Goal: Task Accomplishment & Management: Complete application form

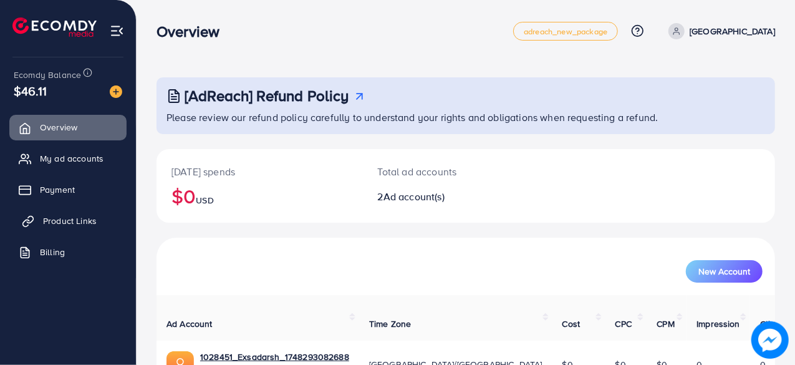
click at [55, 228] on link "Product Links" at bounding box center [67, 220] width 117 height 25
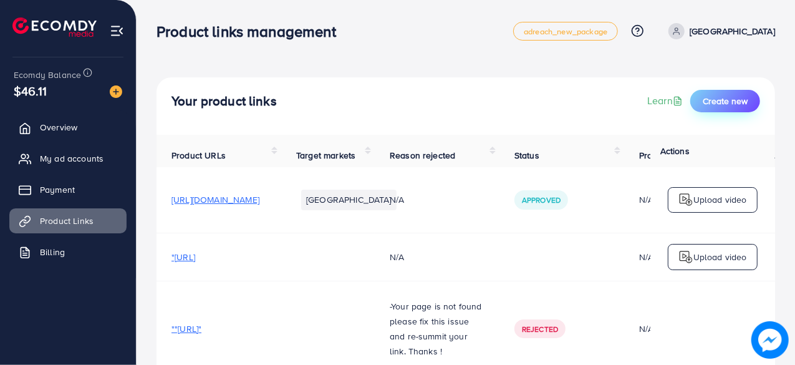
click at [728, 101] on span "Create new" at bounding box center [725, 101] width 45 height 12
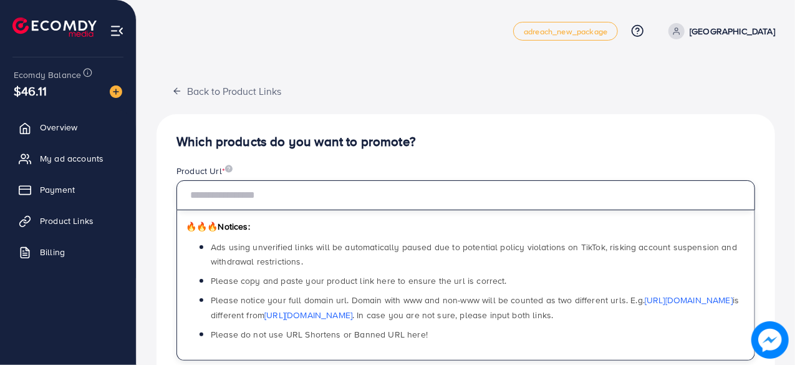
click at [228, 189] on input "text" at bounding box center [465, 195] width 579 height 30
paste input "**********"
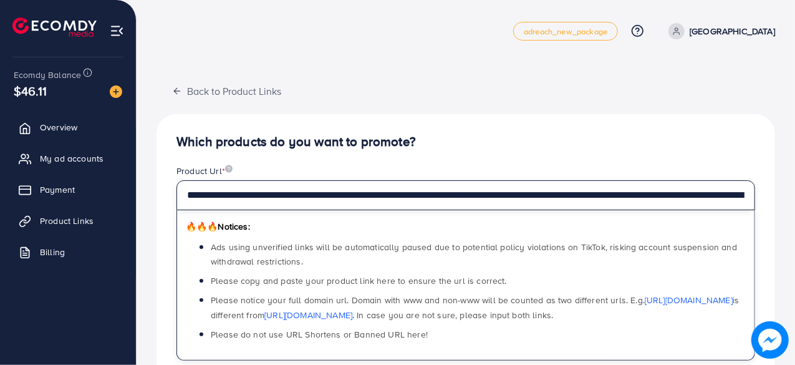
scroll to position [0, 460]
type input "**********"
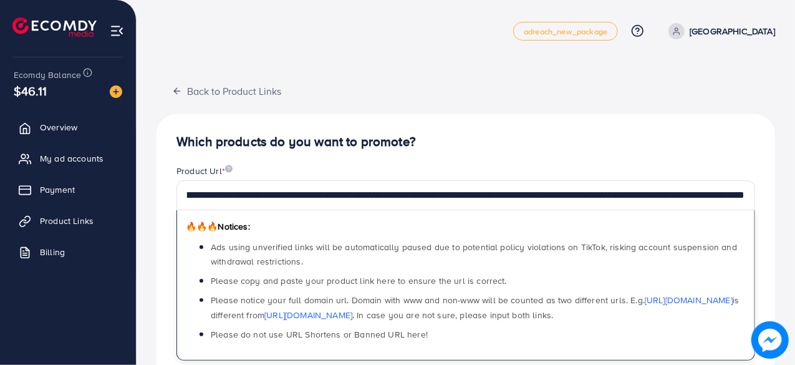
scroll to position [0, 0]
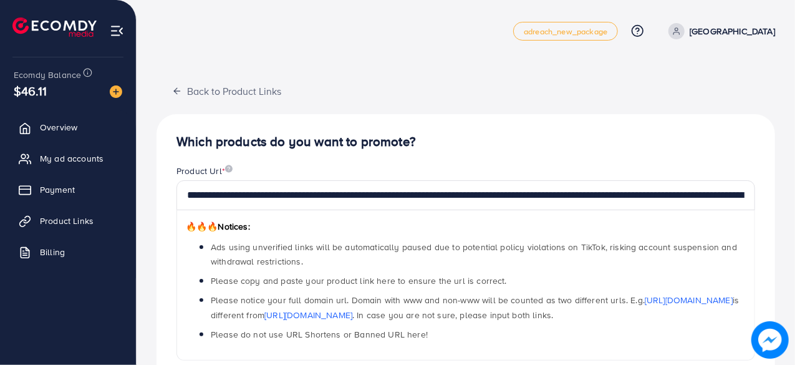
click at [486, 140] on h4 "Which products do you want to promote?" at bounding box center [465, 142] width 579 height 16
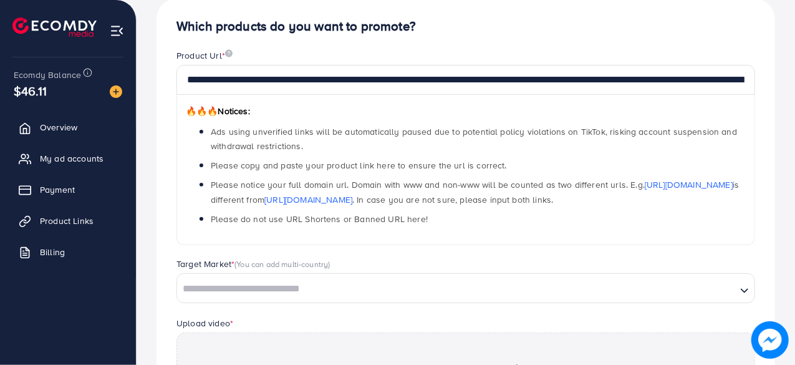
scroll to position [112, 0]
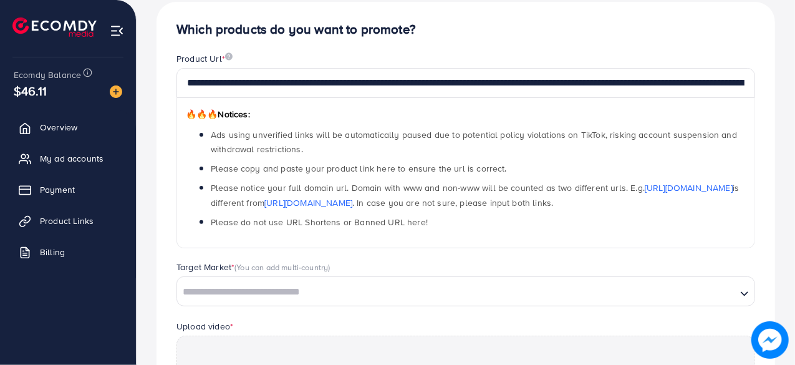
click at [261, 286] on input "Search for option" at bounding box center [456, 291] width 557 height 19
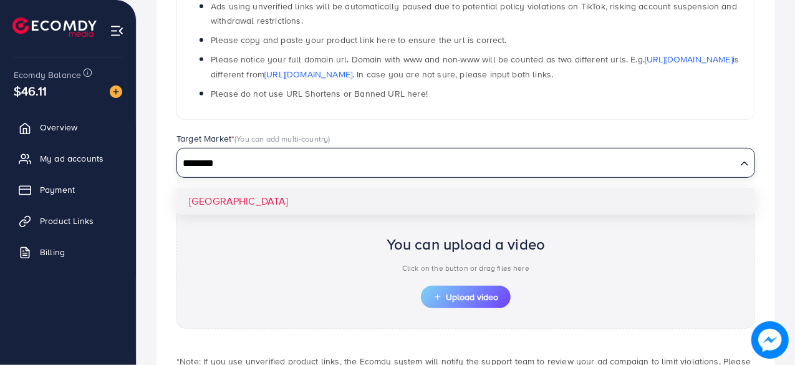
scroll to position [242, 0]
type input "********"
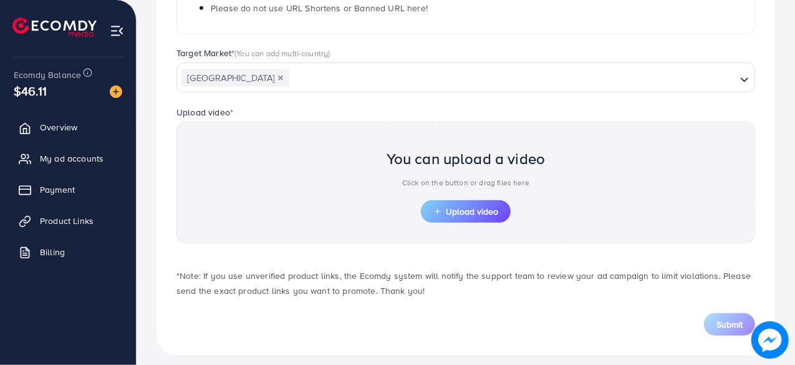
scroll to position [327, 0]
click at [466, 208] on span "Upload video" at bounding box center [465, 210] width 65 height 9
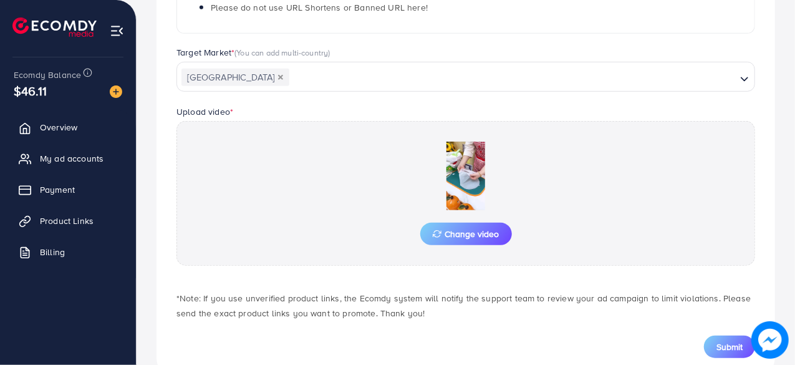
scroll to position [358, 0]
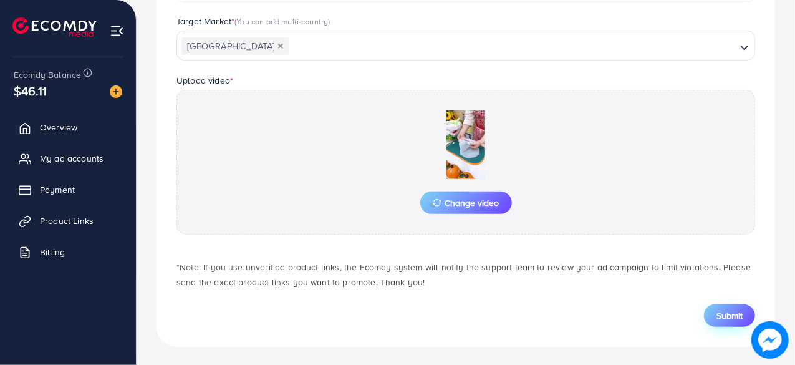
click at [728, 312] on span "Submit" at bounding box center [729, 315] width 26 height 12
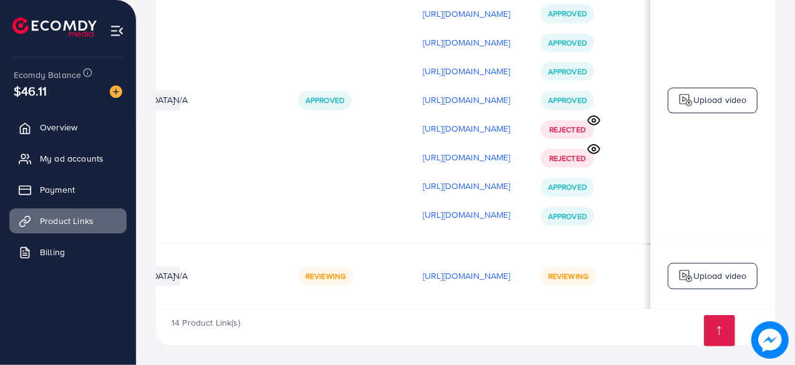
scroll to position [0, 370]
click at [698, 272] on p "Upload video" at bounding box center [720, 275] width 54 height 15
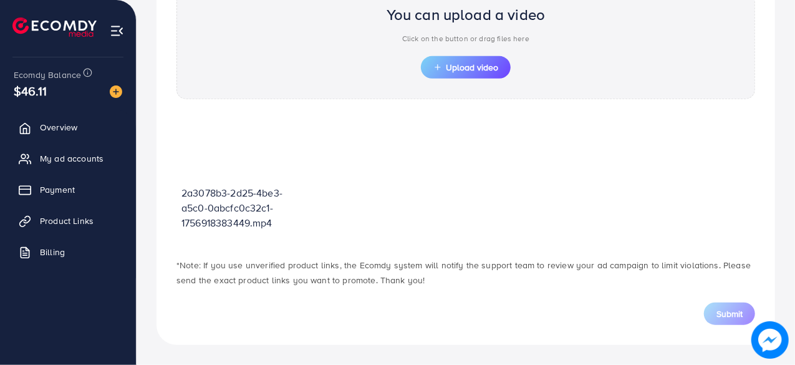
scroll to position [446, 0]
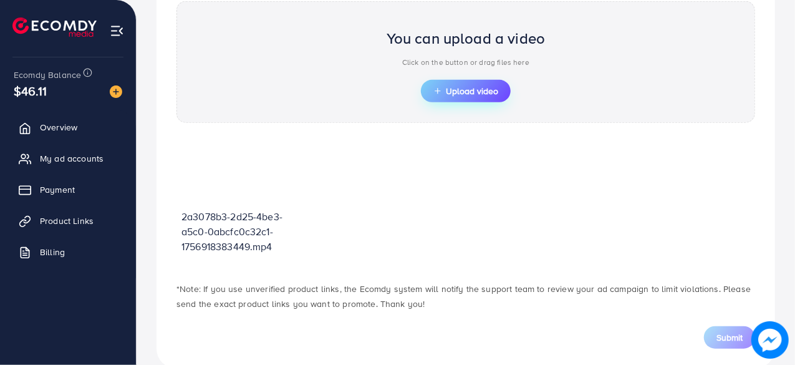
click at [466, 89] on span "Upload video" at bounding box center [465, 91] width 65 height 9
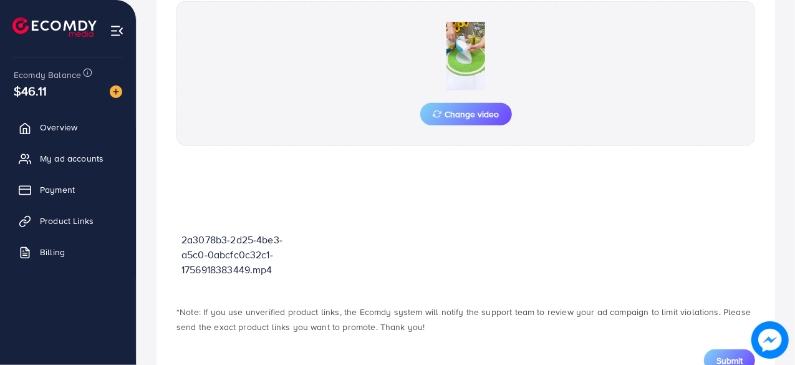
scroll to position [491, 0]
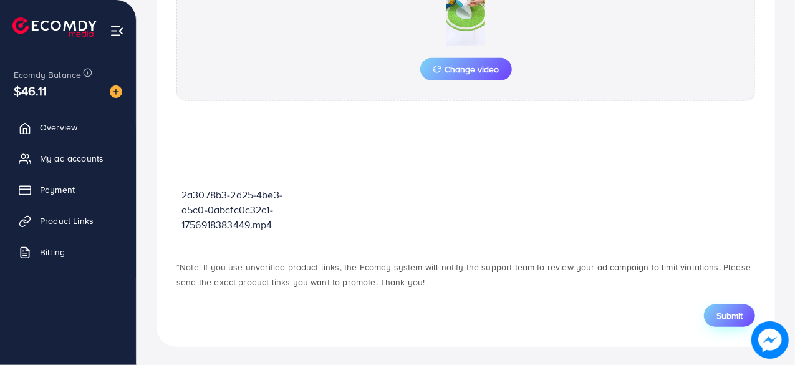
click at [723, 312] on span "Submit" at bounding box center [729, 315] width 26 height 12
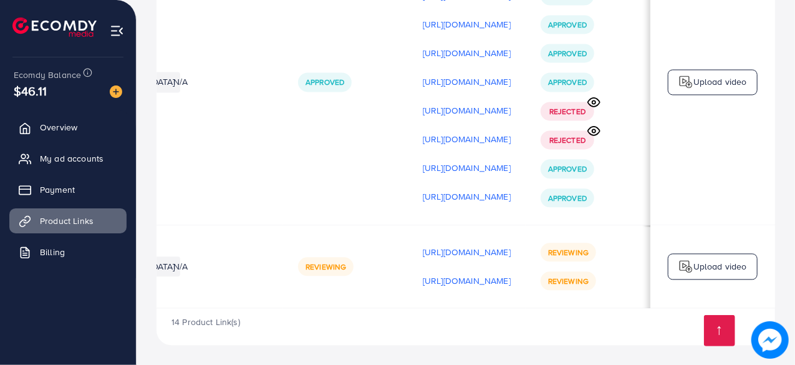
scroll to position [0, 371]
click at [711, 262] on p "Upload video" at bounding box center [720, 266] width 54 height 15
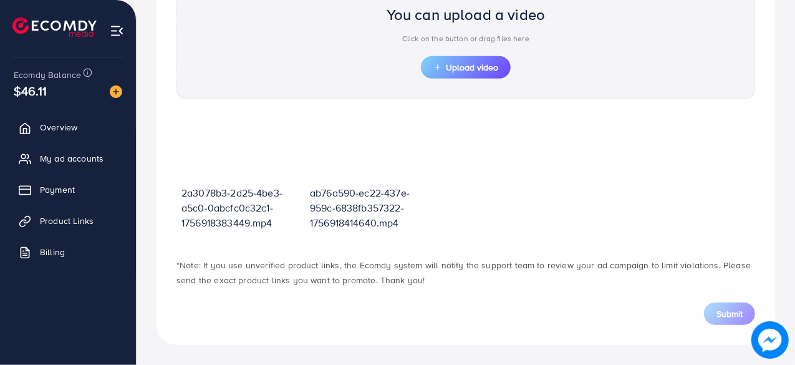
scroll to position [446, 0]
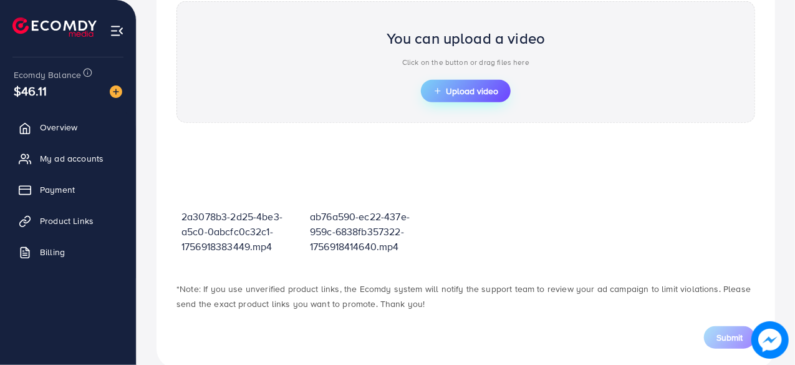
click at [465, 87] on span "Upload video" at bounding box center [465, 91] width 65 height 9
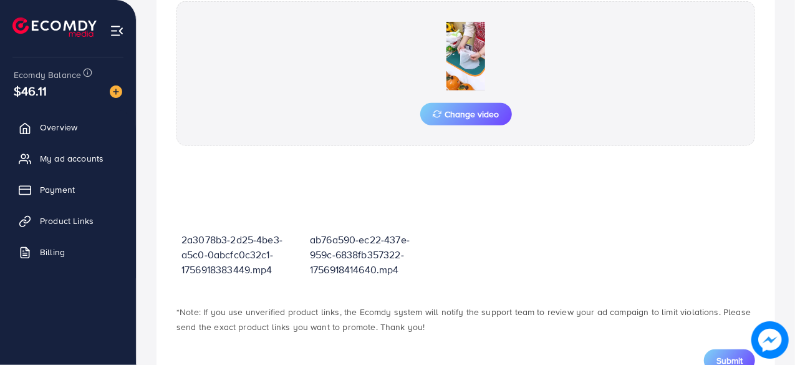
scroll to position [491, 0]
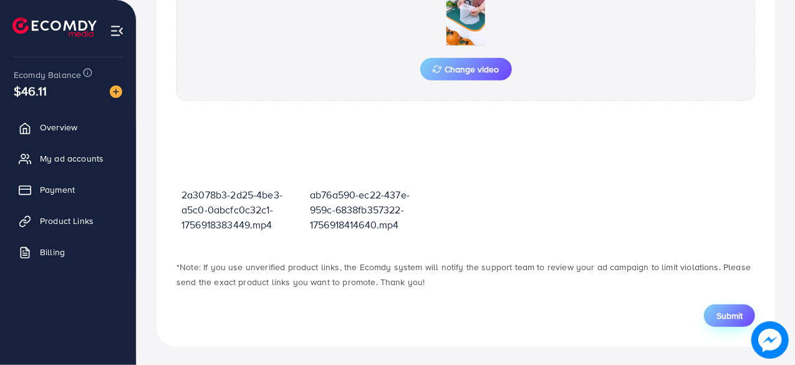
click at [731, 314] on span "Submit" at bounding box center [729, 315] width 26 height 12
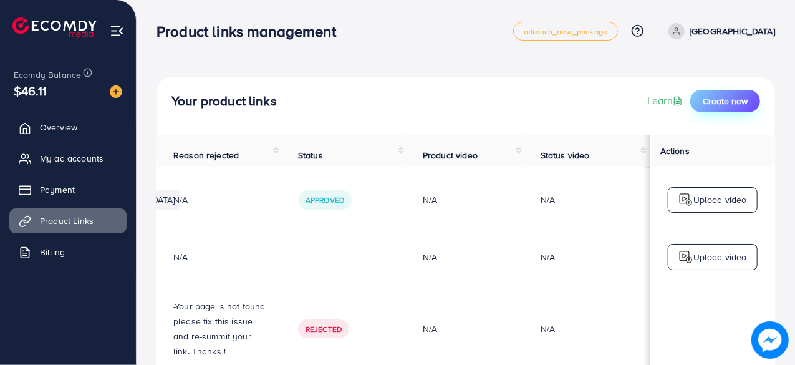
click at [708, 104] on span "Create new" at bounding box center [725, 101] width 45 height 12
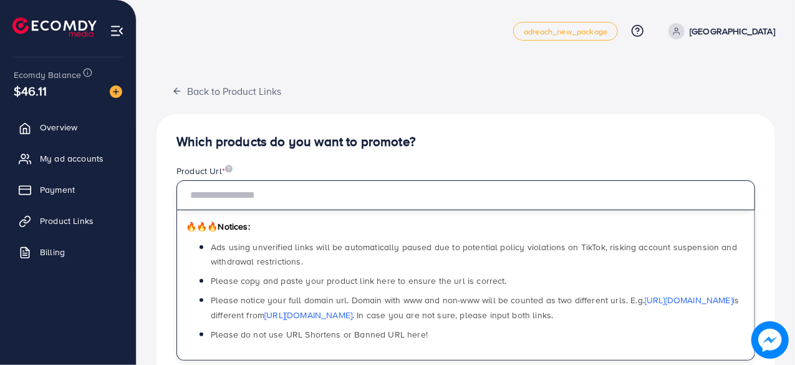
click at [339, 191] on input "text" at bounding box center [465, 195] width 579 height 30
paste input "**********"
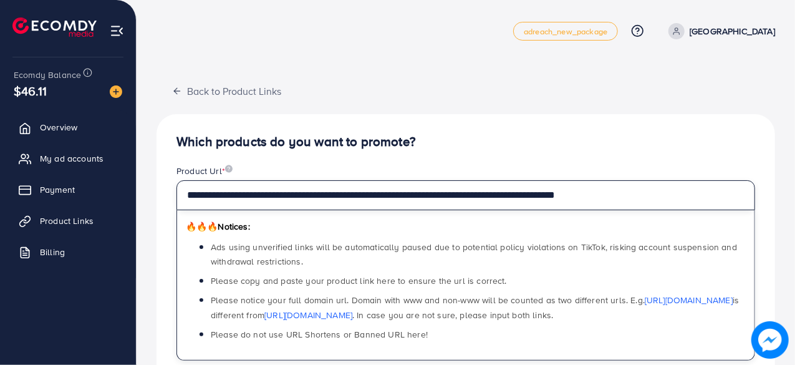
type input "**********"
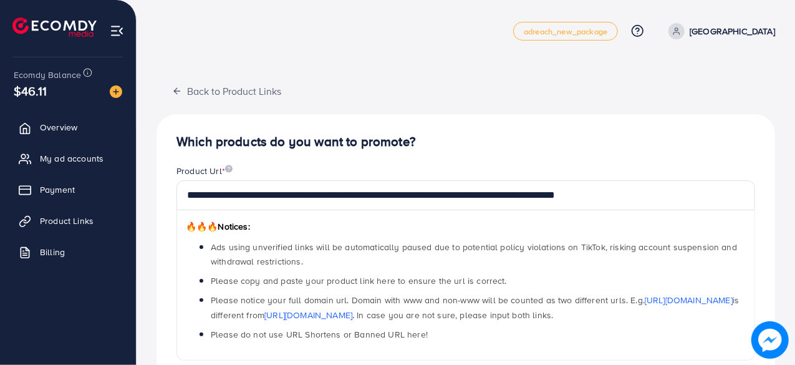
click at [451, 137] on h4 "Which products do you want to promote?" at bounding box center [465, 142] width 579 height 16
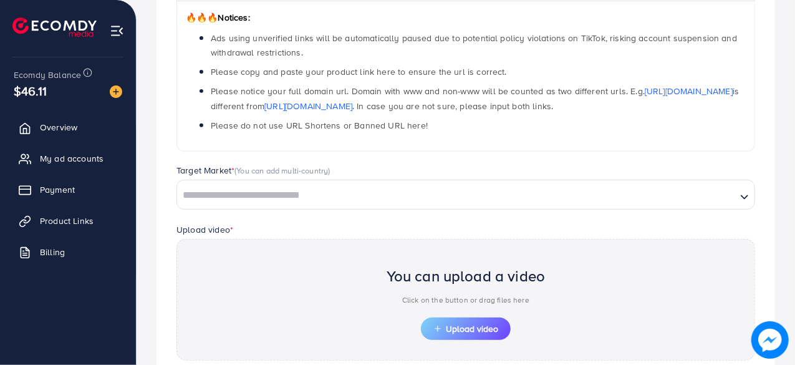
scroll to position [209, 0]
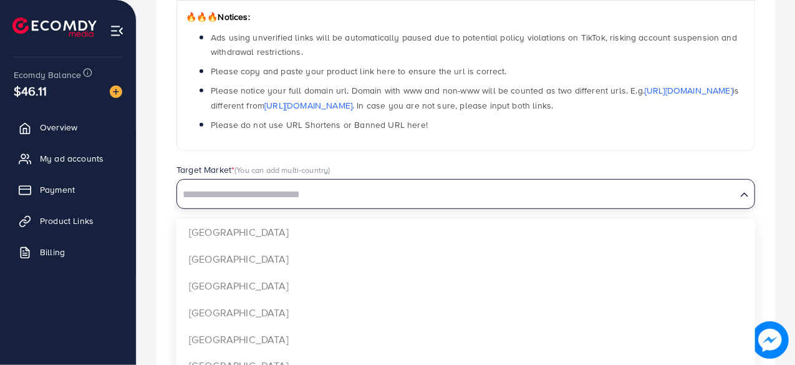
click at [324, 195] on input "Search for option" at bounding box center [456, 194] width 557 height 19
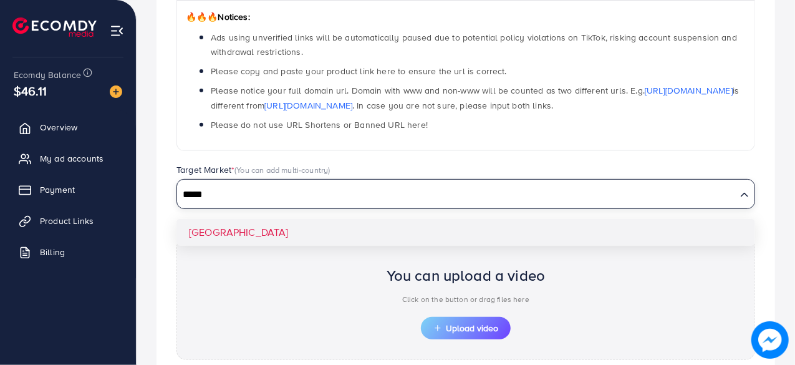
type input "*****"
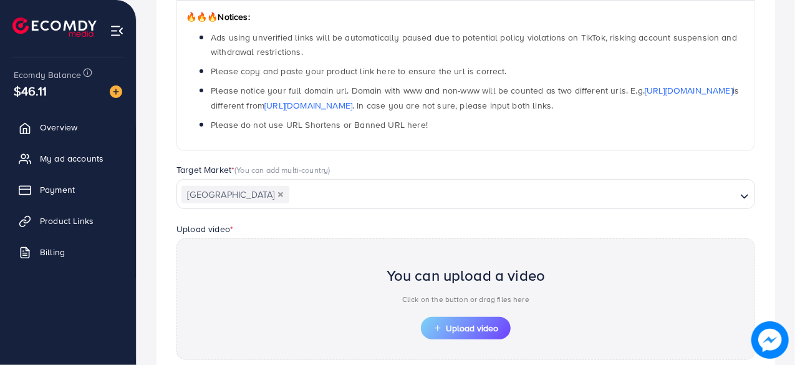
scroll to position [334, 0]
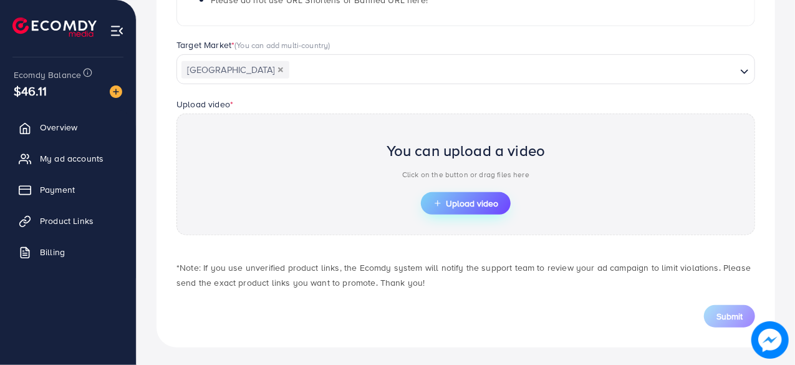
click at [473, 204] on span "Upload video" at bounding box center [465, 203] width 65 height 9
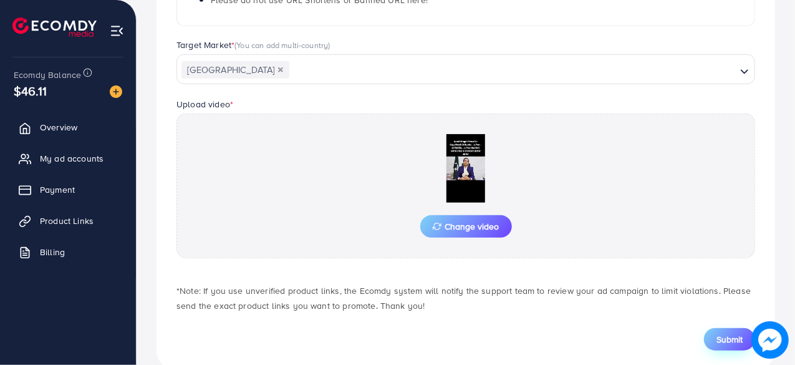
click at [721, 337] on span "Submit" at bounding box center [729, 339] width 26 height 12
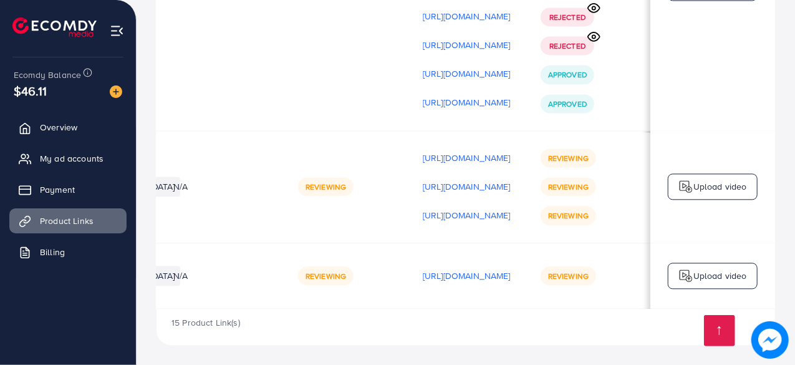
scroll to position [0, 275]
click at [696, 270] on p "Upload video" at bounding box center [720, 275] width 54 height 15
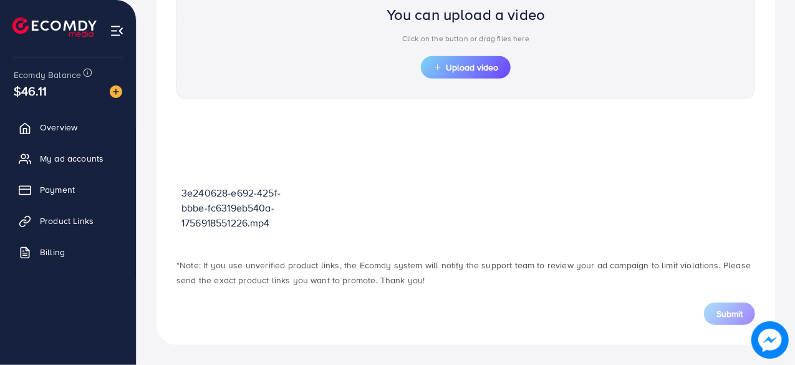
scroll to position [446, 0]
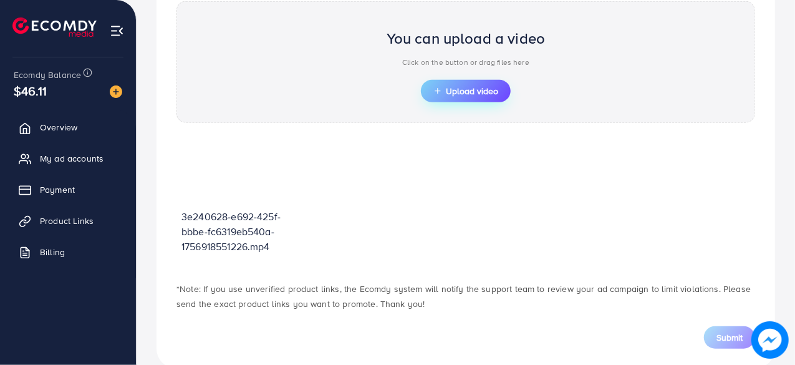
click at [459, 87] on span "Upload video" at bounding box center [465, 91] width 65 height 9
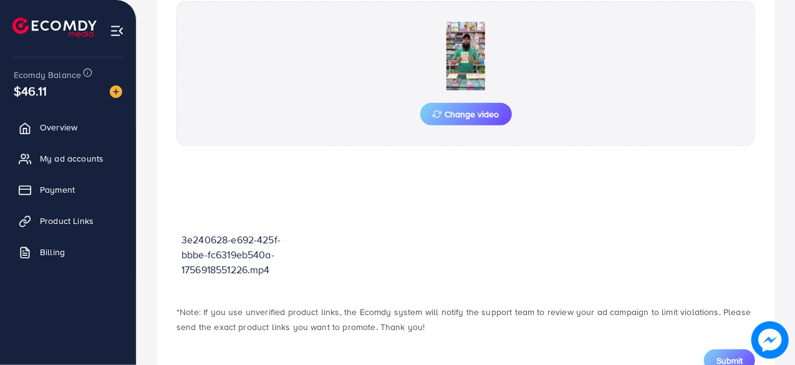
click at [729, 356] on span "Submit" at bounding box center [729, 360] width 26 height 12
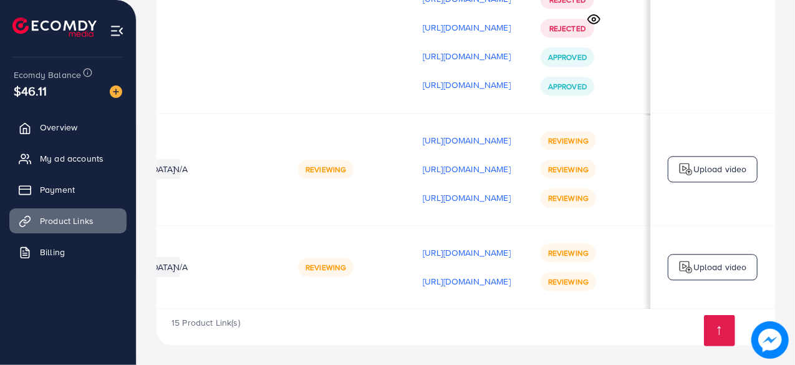
scroll to position [0, 368]
click at [699, 262] on p "Upload video" at bounding box center [720, 266] width 54 height 15
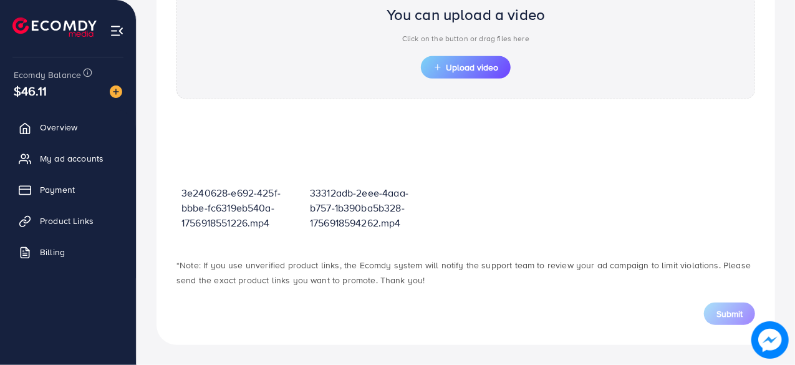
scroll to position [446, 0]
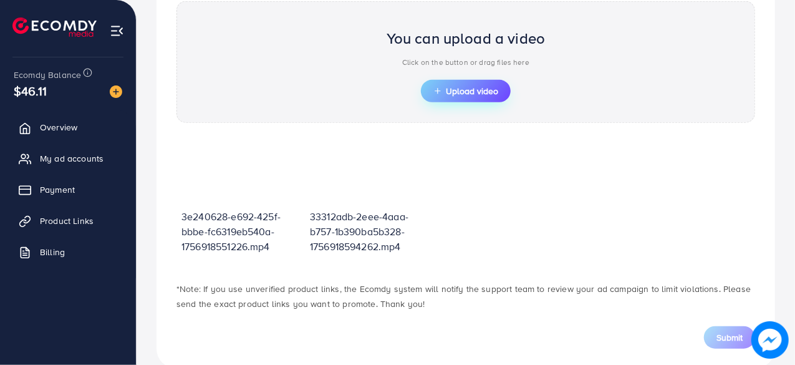
click at [466, 93] on span "Upload video" at bounding box center [465, 91] width 65 height 9
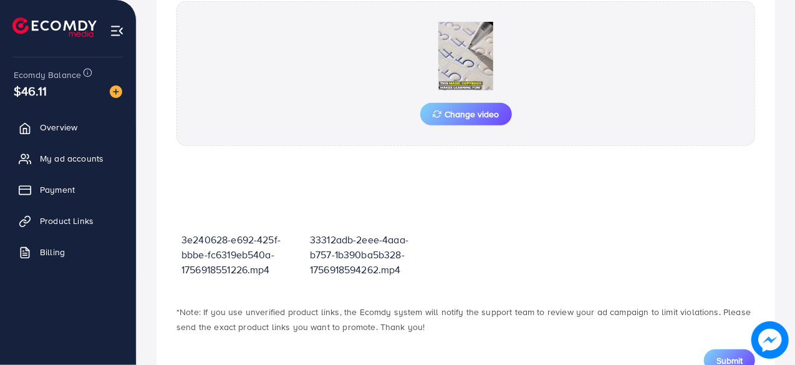
click at [725, 354] on span "Submit" at bounding box center [729, 360] width 26 height 12
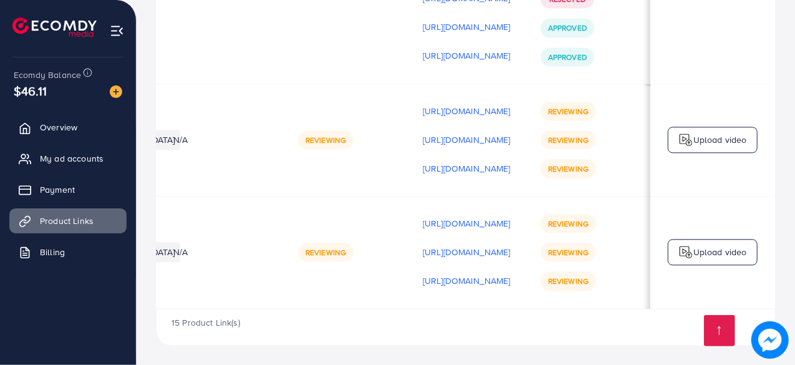
scroll to position [0, 370]
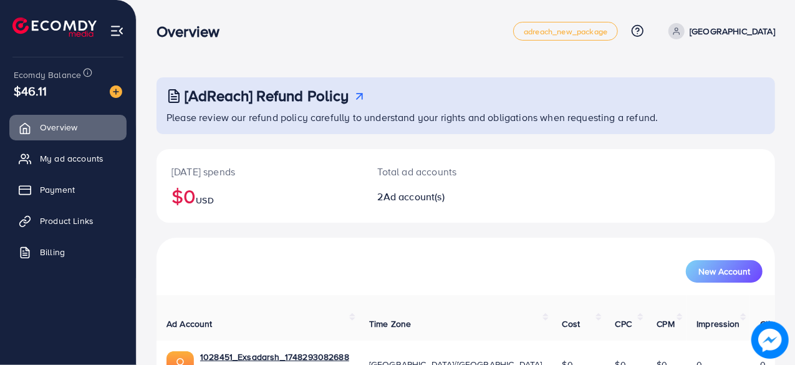
scroll to position [112, 0]
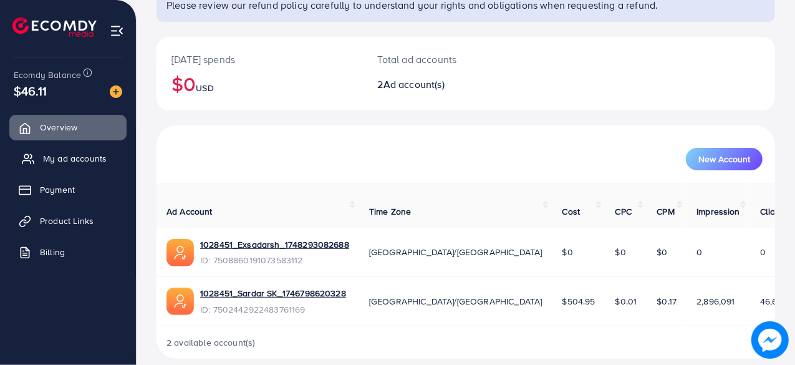
click at [64, 164] on span "My ad accounts" at bounding box center [75, 158] width 64 height 12
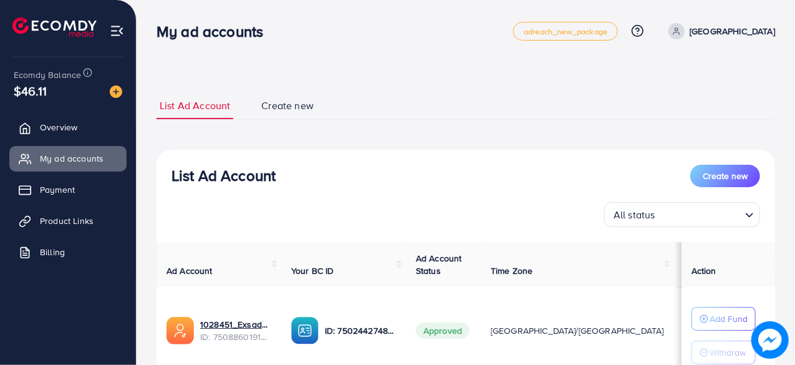
scroll to position [185, 0]
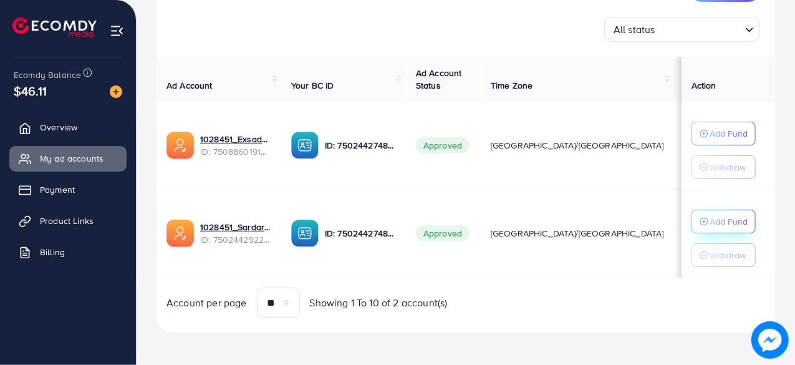
click at [702, 138] on icon "button" at bounding box center [704, 133] width 9 height 9
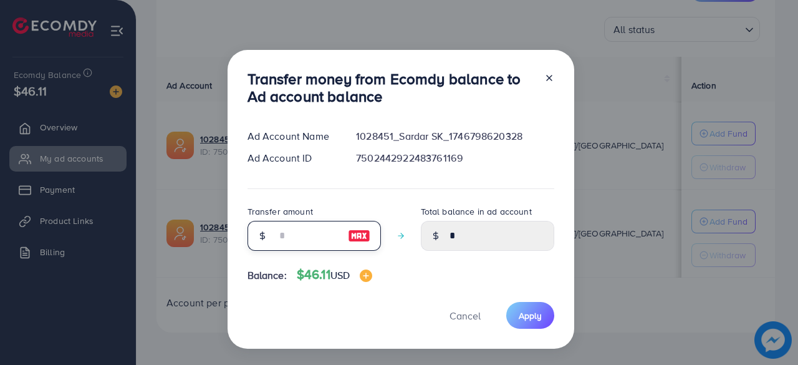
click at [286, 225] on input "number" at bounding box center [307, 236] width 62 height 30
type input "*"
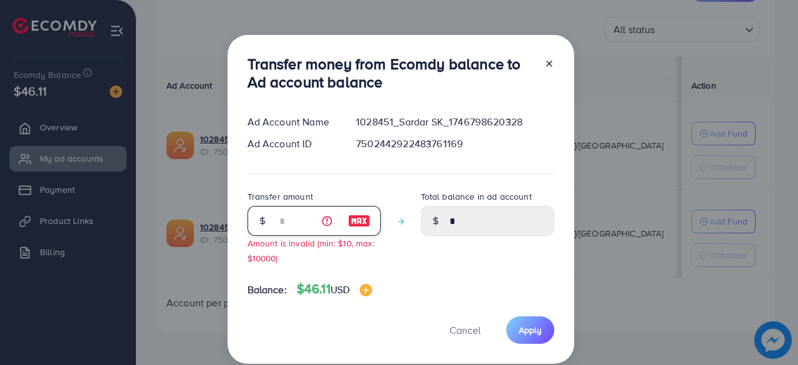
type input "****"
type input "**"
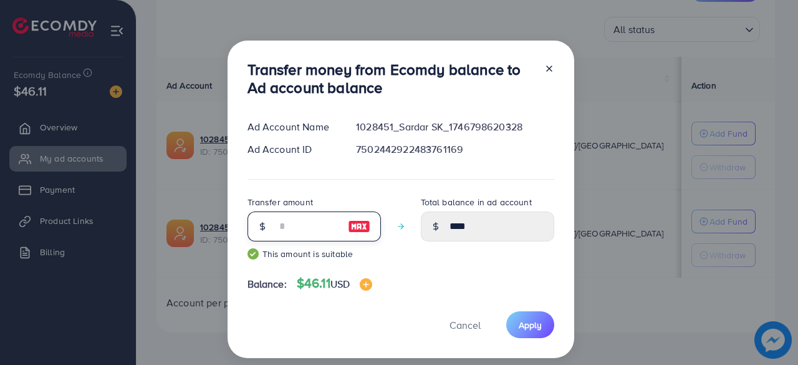
type input "*****"
type input "**"
click at [532, 324] on span "Apply" at bounding box center [530, 325] width 23 height 12
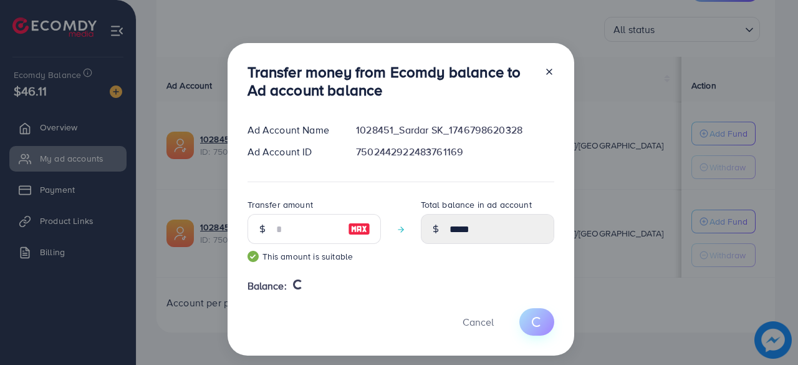
type input "*"
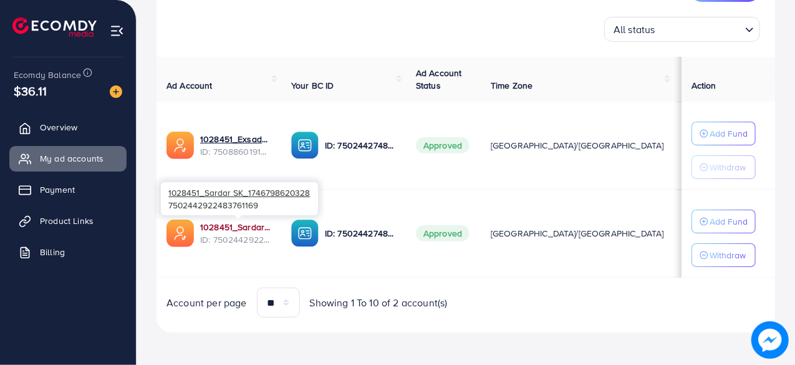
click at [231, 230] on link "1028451_Sardar SK_1746798620328" at bounding box center [235, 227] width 71 height 12
click at [230, 229] on link "1028451_Sardar SK_1746798620328" at bounding box center [235, 227] width 71 height 12
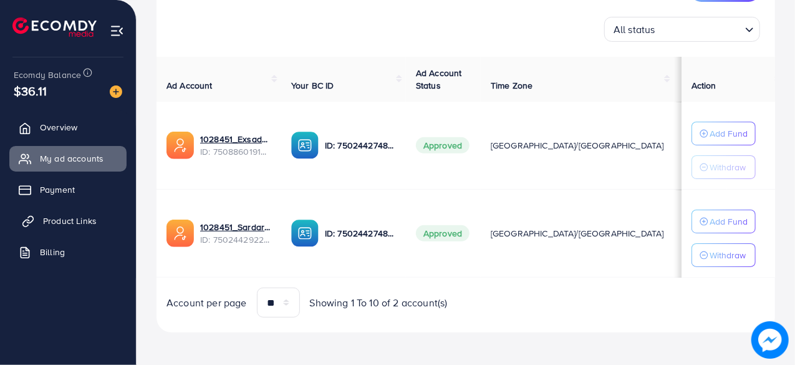
click at [72, 223] on span "Product Links" at bounding box center [70, 220] width 54 height 12
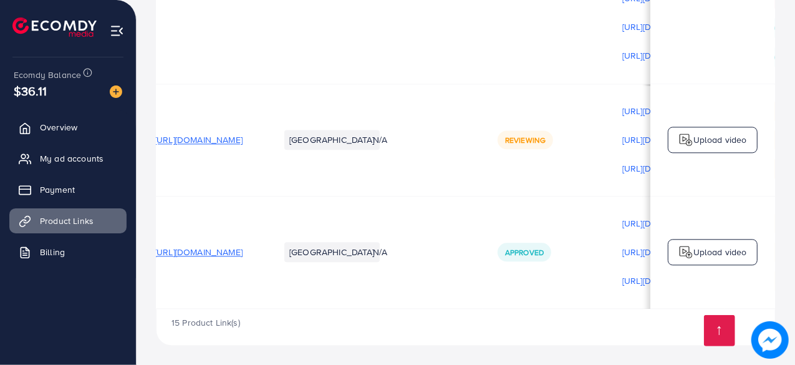
scroll to position [0, 16]
click at [68, 129] on span "Overview" at bounding box center [61, 127] width 37 height 12
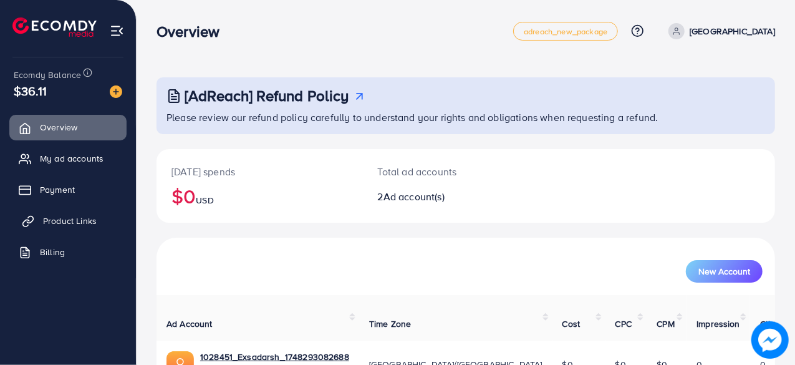
click at [72, 219] on span "Product Links" at bounding box center [70, 220] width 54 height 12
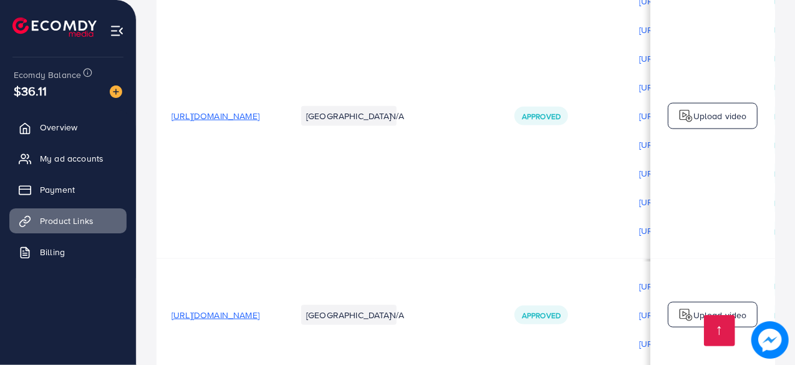
click at [236, 120] on span "[URL][DOMAIN_NAME]" at bounding box center [215, 116] width 88 height 12
